Goal: Task Accomplishment & Management: Complete application form

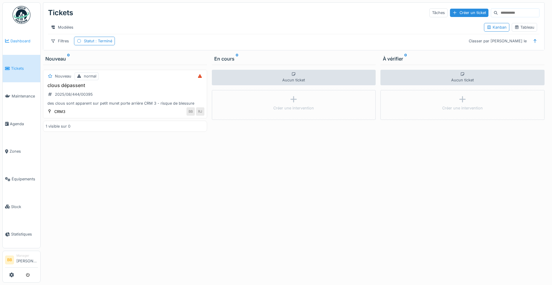
click at [21, 44] on link "Dashboard" at bounding box center [22, 41] width 38 height 28
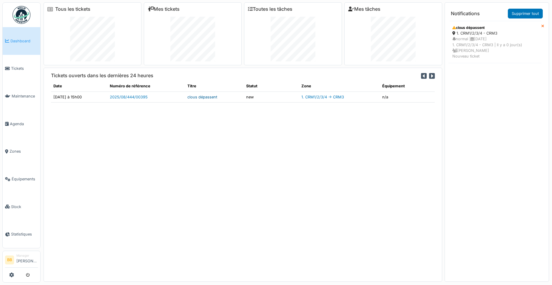
click at [208, 98] on link "clous dépassent" at bounding box center [202, 97] width 30 height 4
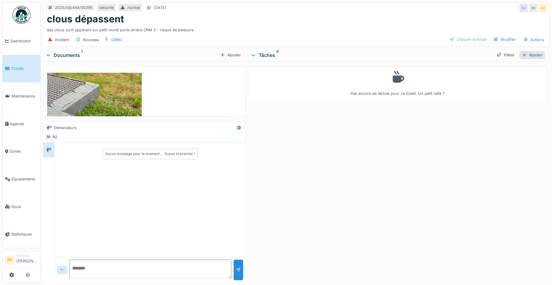
click at [531, 55] on div "Ajouter" at bounding box center [531, 55] width 25 height 8
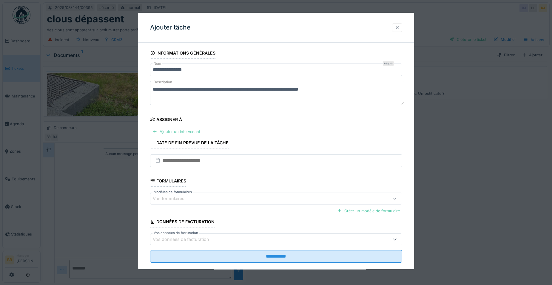
click at [197, 131] on div "Ajouter un intervenant" at bounding box center [176, 132] width 53 height 8
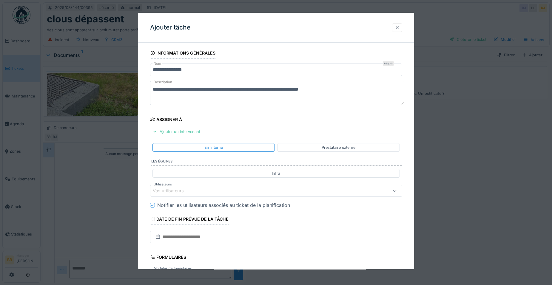
click at [204, 191] on div "Vos utilisateurs" at bounding box center [261, 191] width 217 height 7
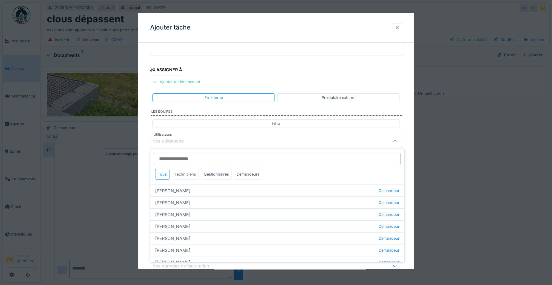
click at [189, 177] on div "Techniciens" at bounding box center [185, 174] width 27 height 11
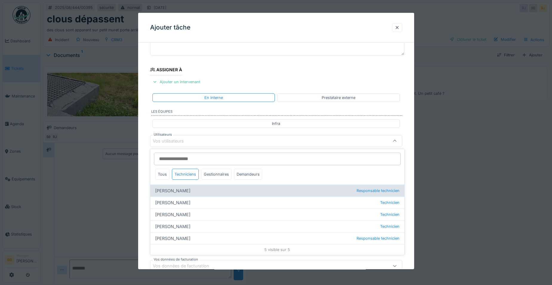
click at [187, 192] on div "[PERSON_NAME] Responsable technicien" at bounding box center [277, 191] width 254 height 12
type input "*****"
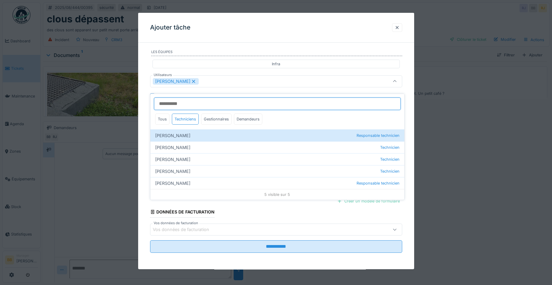
scroll to position [110, 0]
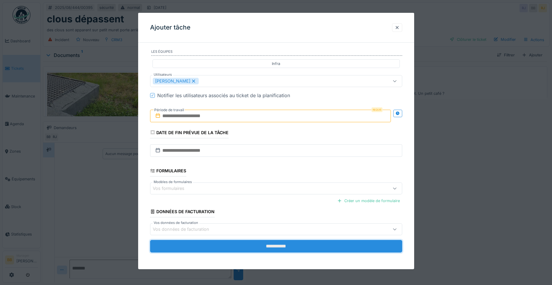
click at [262, 246] on input "**********" at bounding box center [276, 246] width 252 height 13
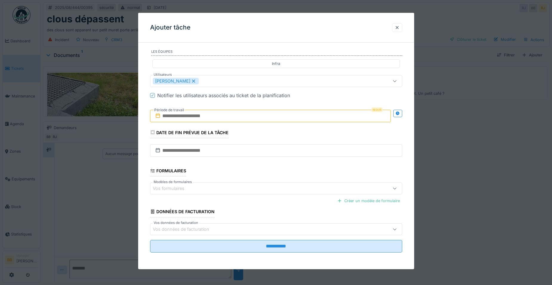
click at [280, 118] on input "text" at bounding box center [270, 116] width 241 height 13
click at [282, 181] on div "22" at bounding box center [281, 184] width 8 height 9
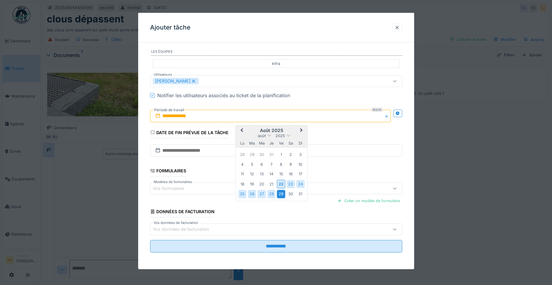
click at [283, 195] on div "29" at bounding box center [281, 194] width 8 height 8
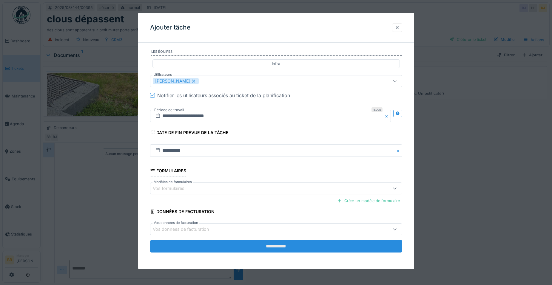
click at [283, 247] on input "**********" at bounding box center [276, 246] width 252 height 13
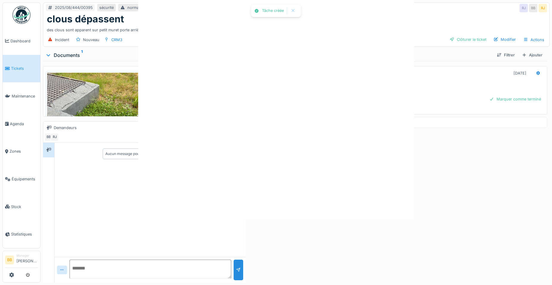
scroll to position [0, 0]
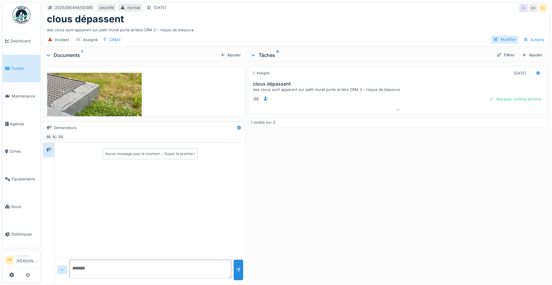
click at [505, 36] on div "Modifier" at bounding box center [504, 40] width 27 height 8
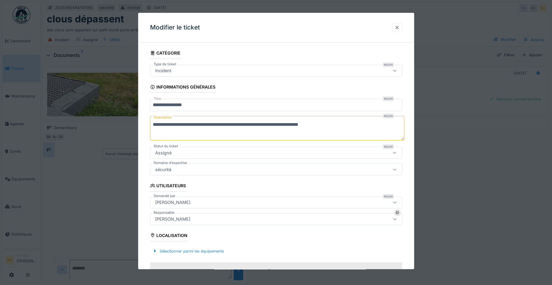
click at [503, 224] on div at bounding box center [276, 142] width 552 height 285
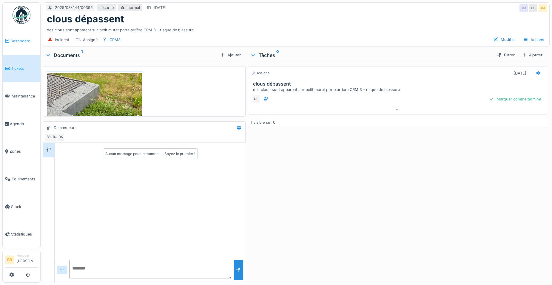
click at [10, 44] on link "Dashboard" at bounding box center [22, 41] width 38 height 28
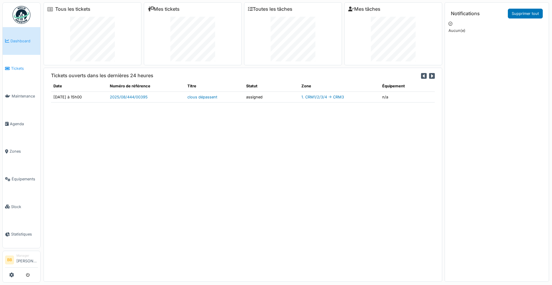
click at [10, 67] on icon at bounding box center [7, 69] width 5 height 4
